Goal: Task Accomplishment & Management: Use online tool/utility

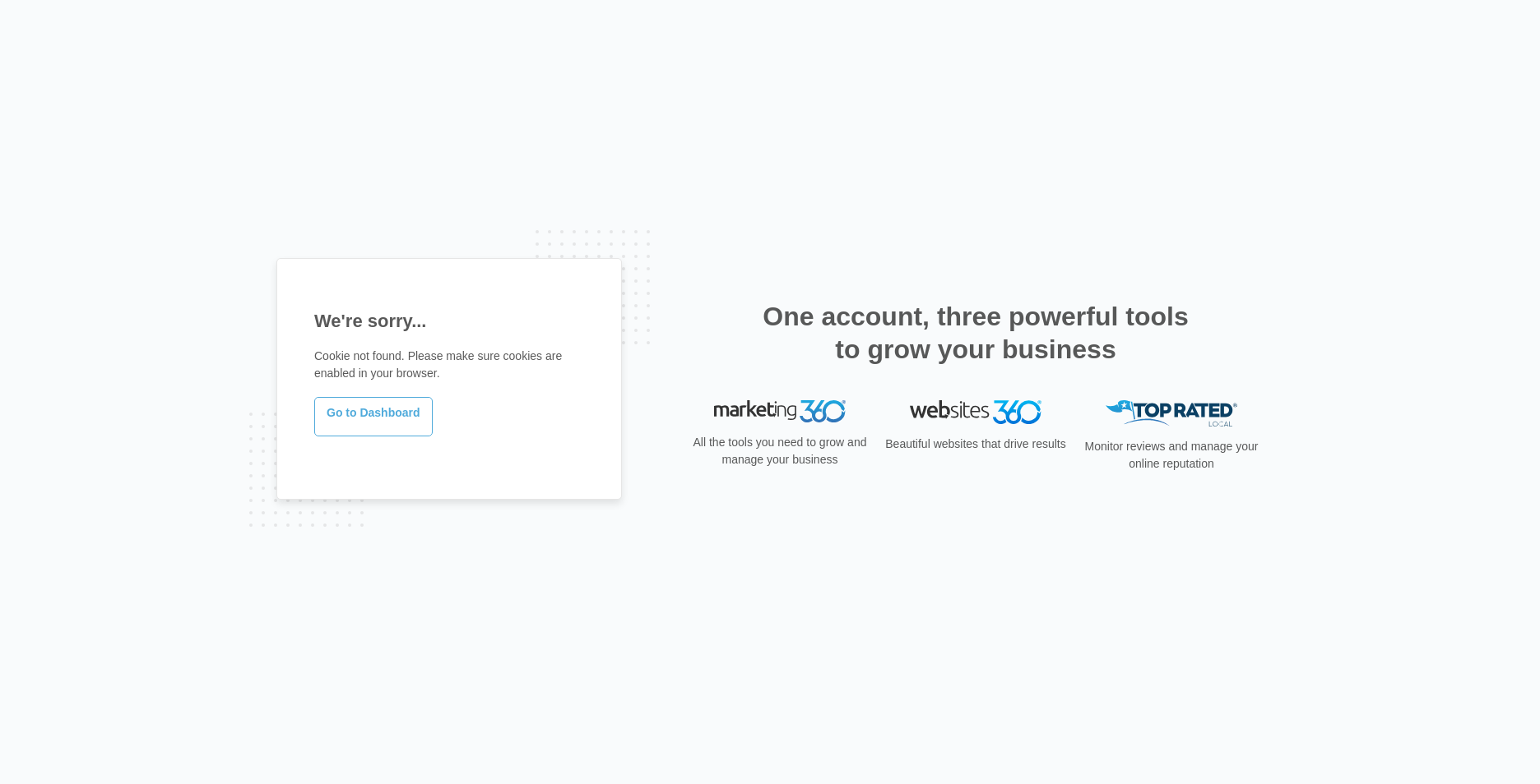
click at [400, 413] on link "Go to Dashboard" at bounding box center [374, 417] width 119 height 40
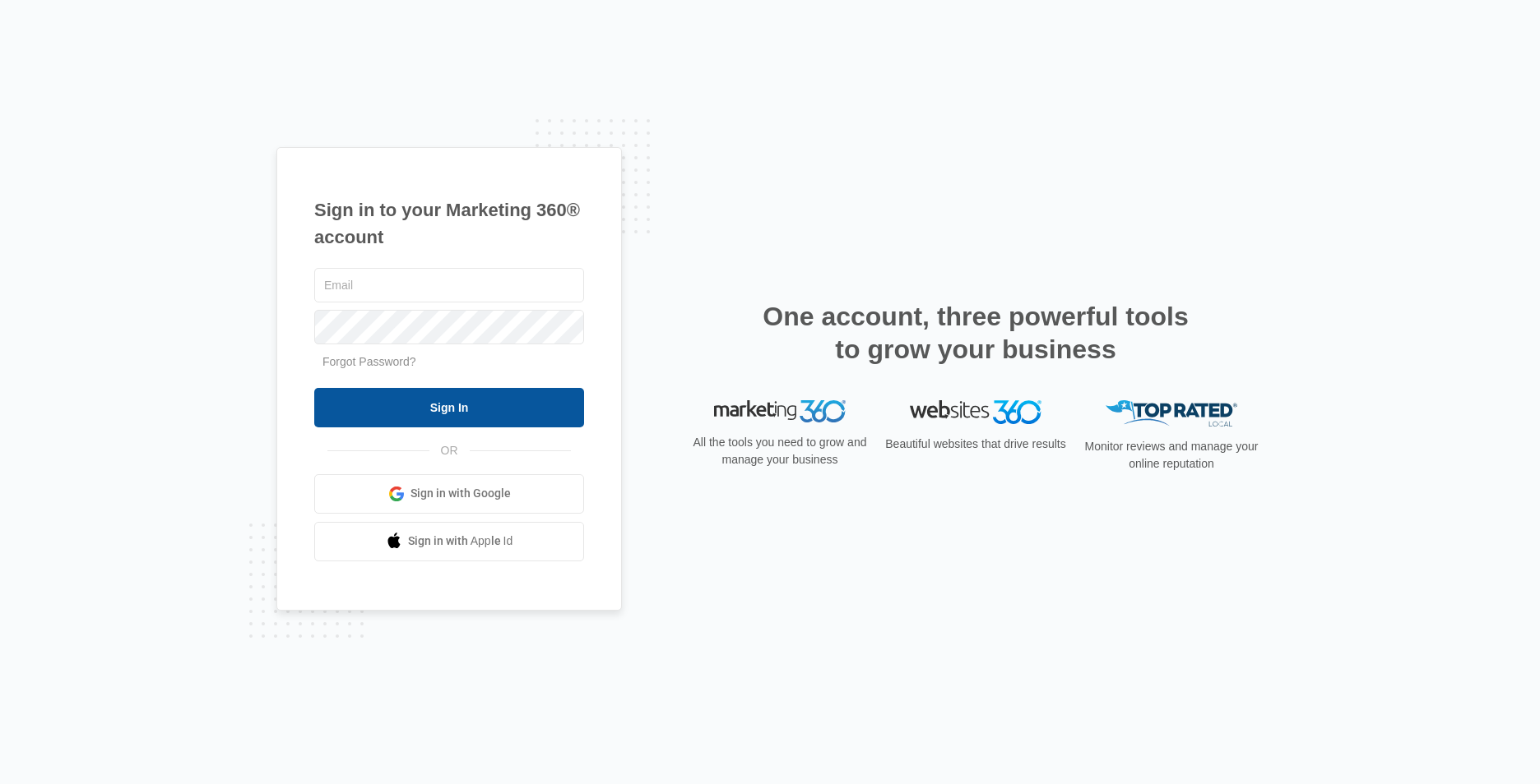
type input "office@havencontractingar.com"
click at [343, 400] on input "Sign In" at bounding box center [449, 408] width 270 height 40
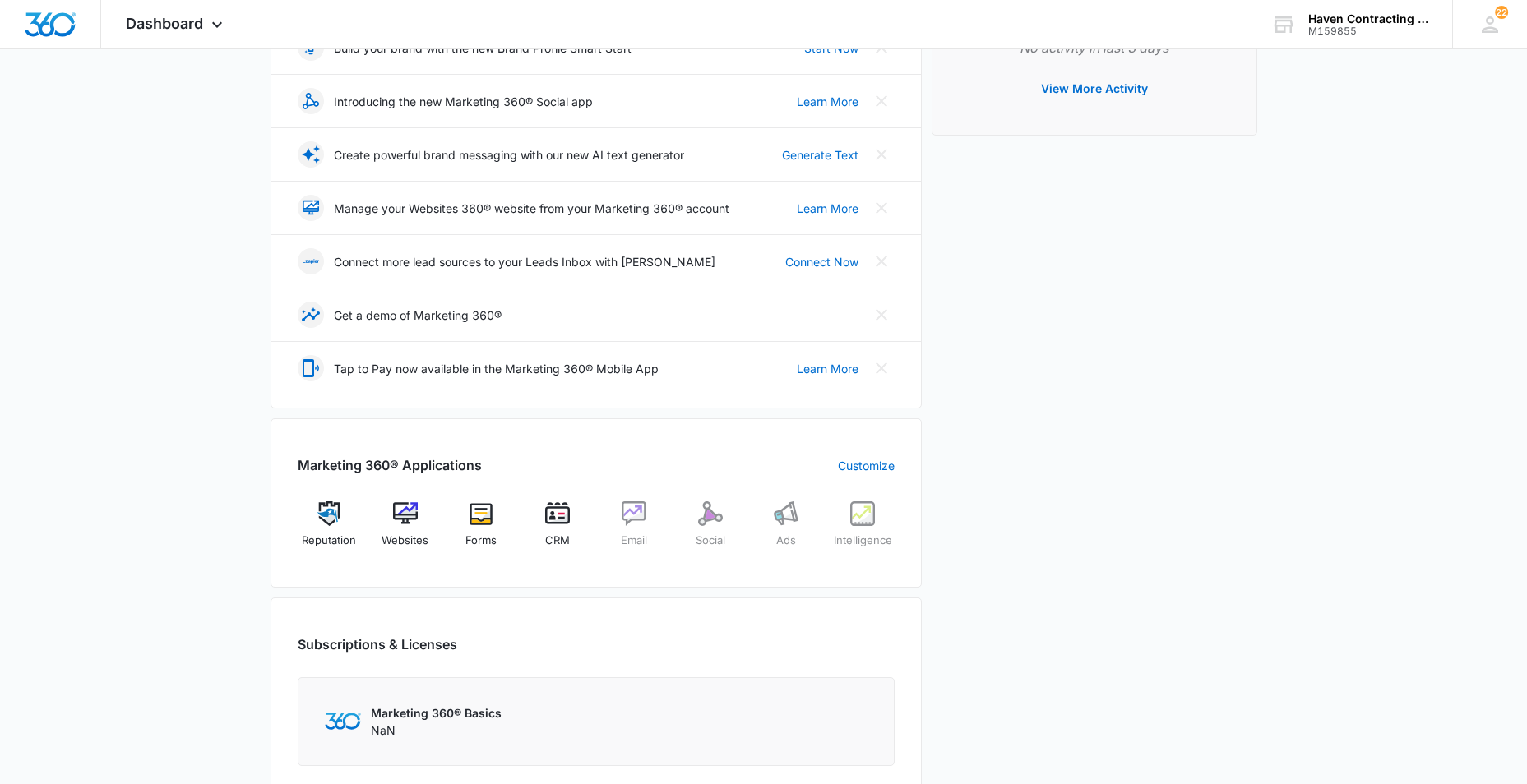
scroll to position [411, 0]
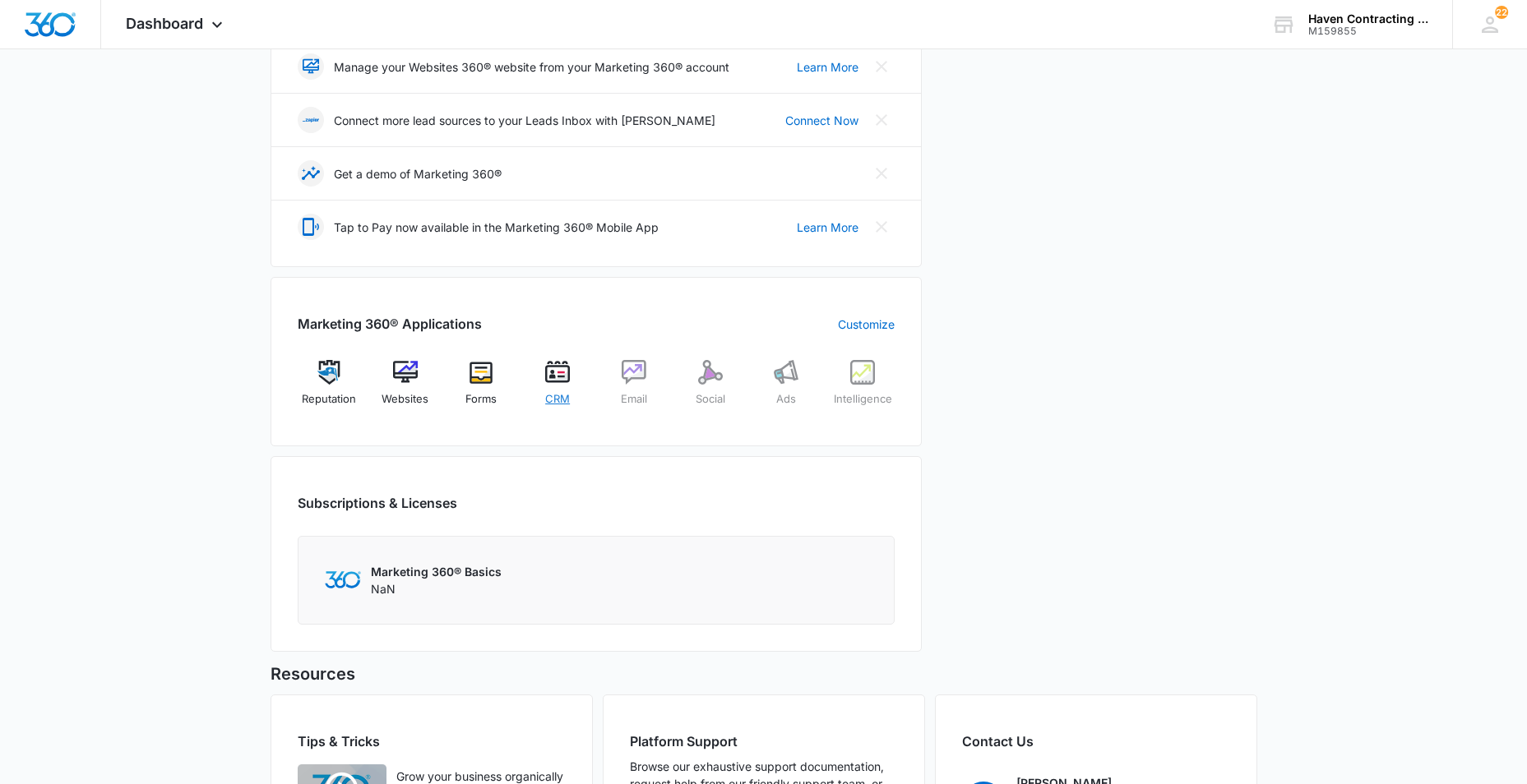
click at [561, 377] on img at bounding box center [557, 373] width 24 height 24
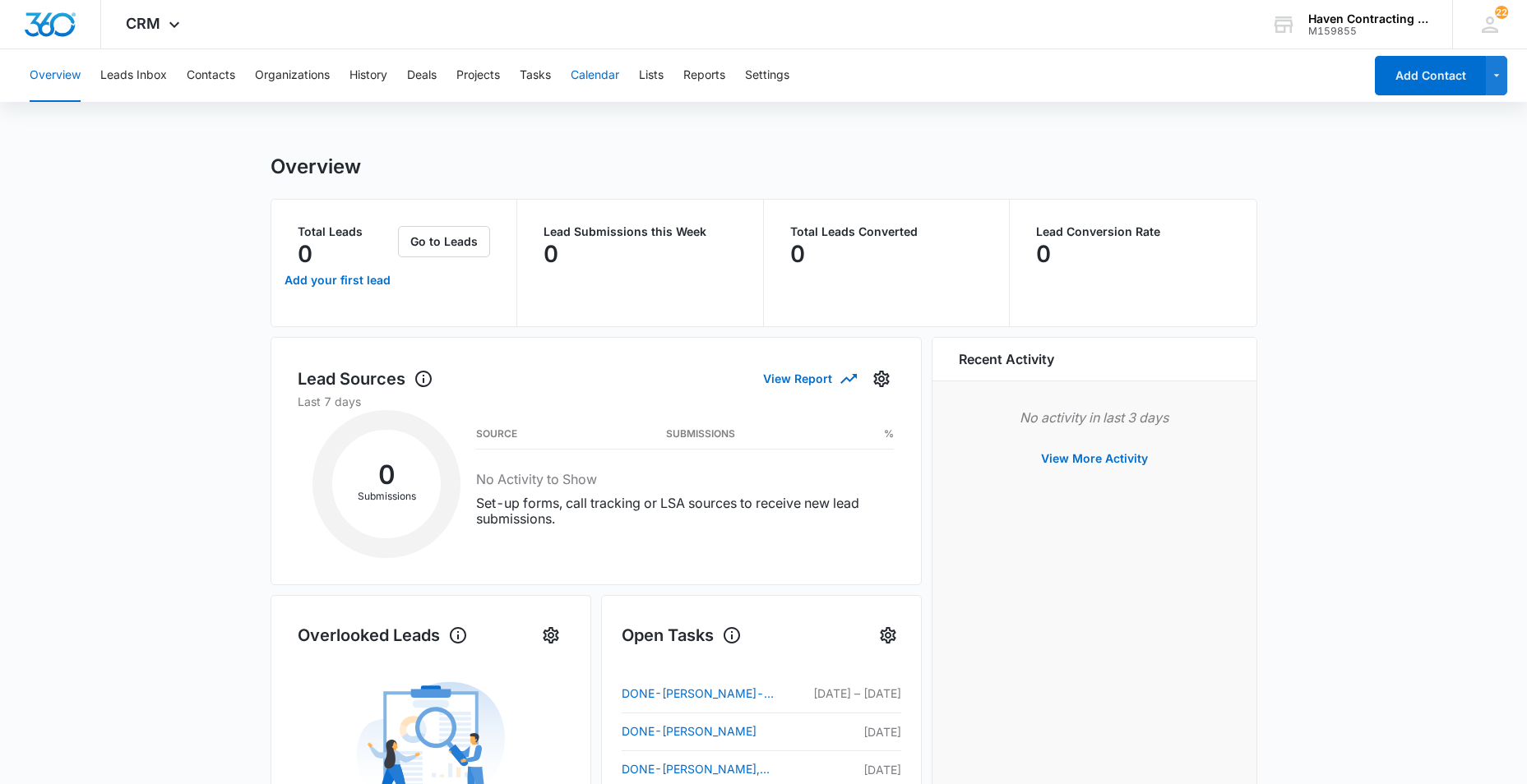
click at [610, 78] on button "Calendar" at bounding box center [595, 75] width 49 height 53
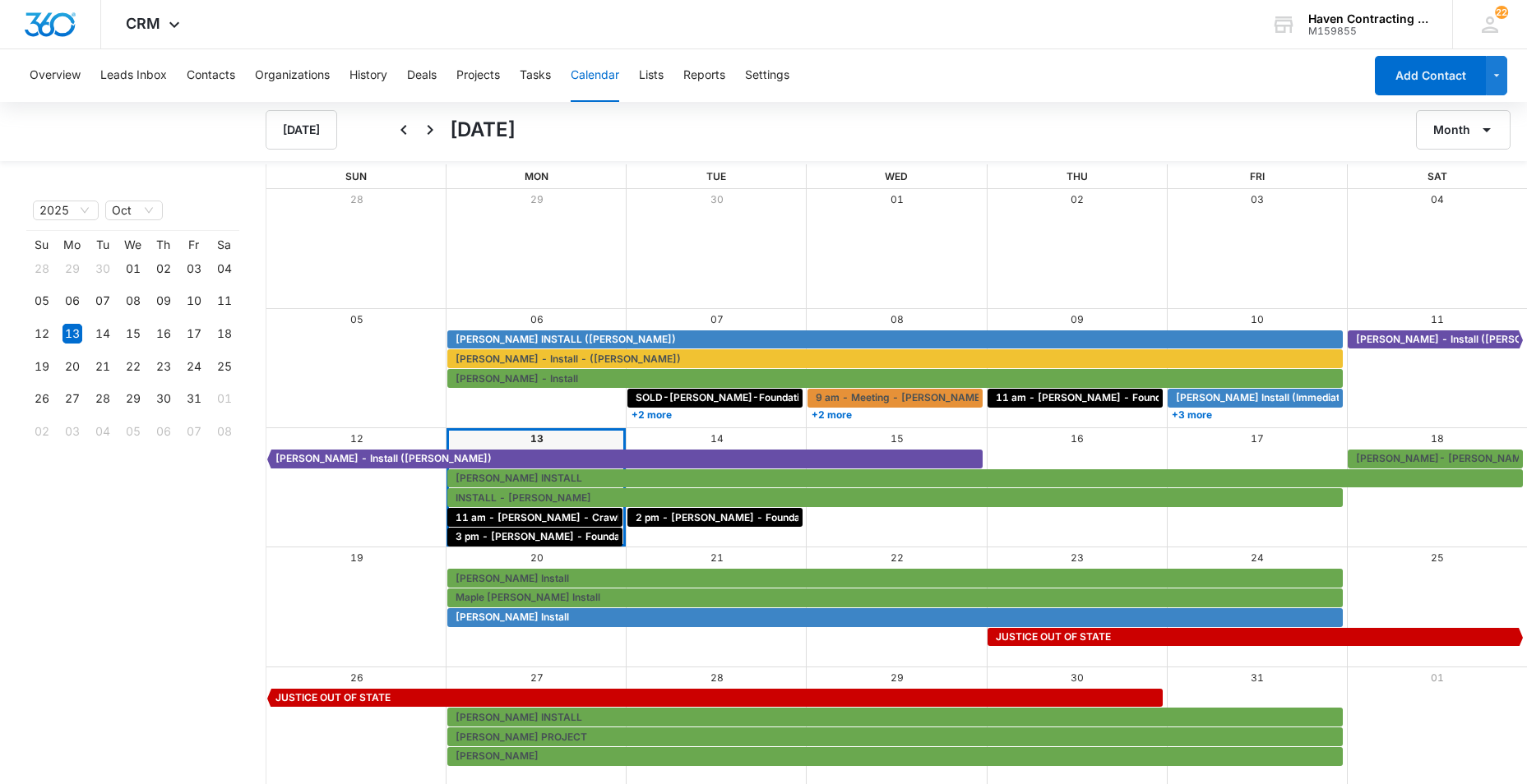
scroll to position [2, 0]
